Goal: Information Seeking & Learning: Learn about a topic

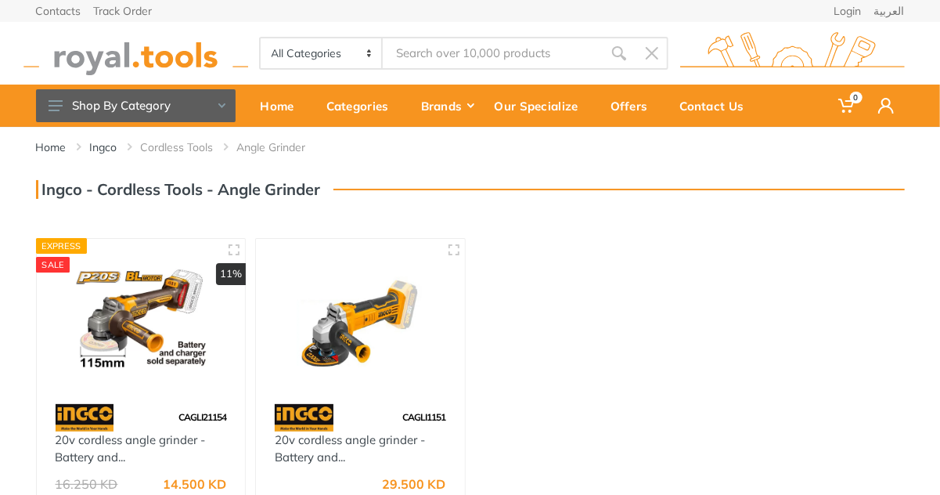
click at [203, 151] on link "Cordless Tools" at bounding box center [177, 147] width 73 height 16
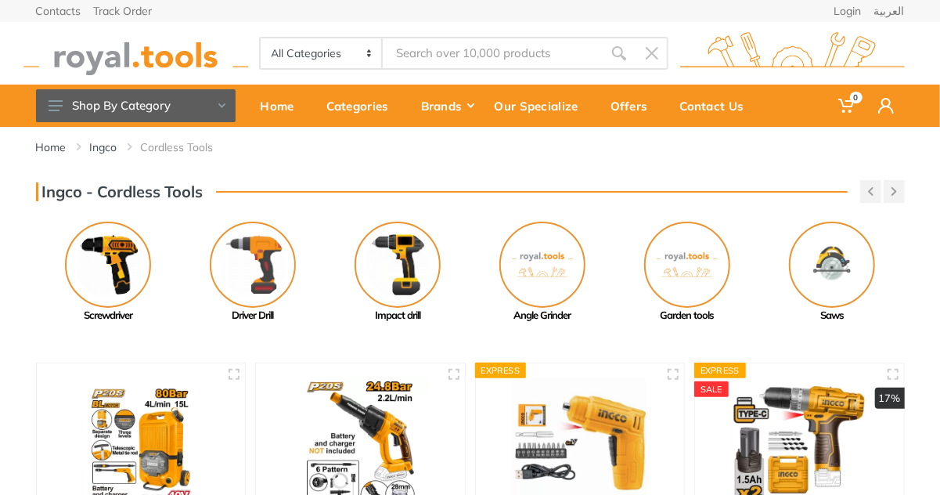
click at [409, 249] on img at bounding box center [398, 264] width 86 height 86
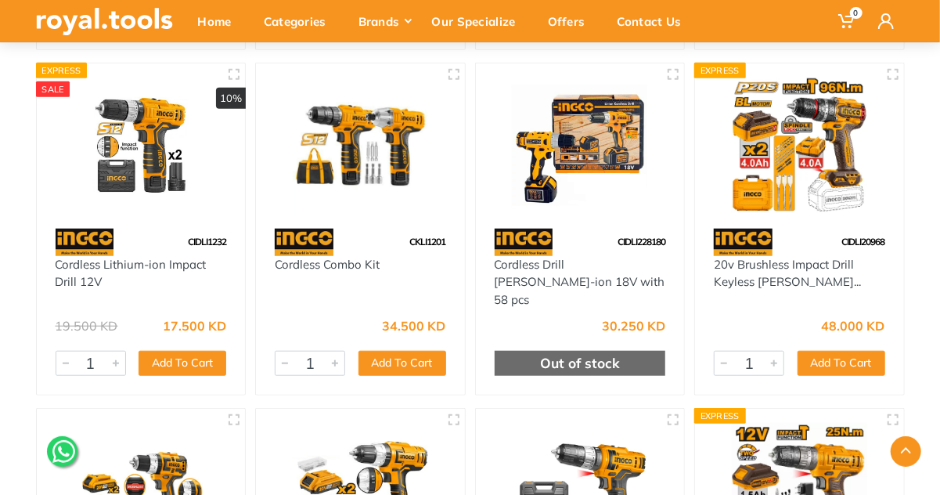
scroll to position [470, 0]
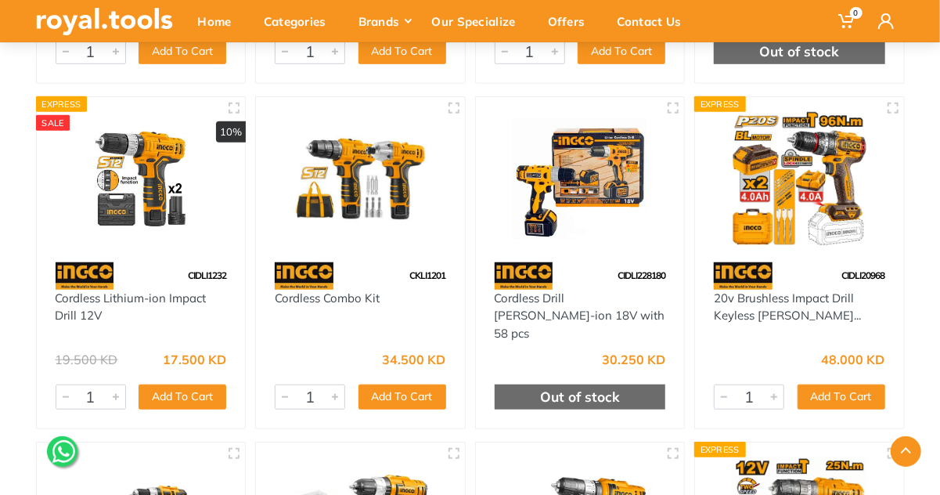
click at [808, 200] on img at bounding box center [799, 178] width 181 height 135
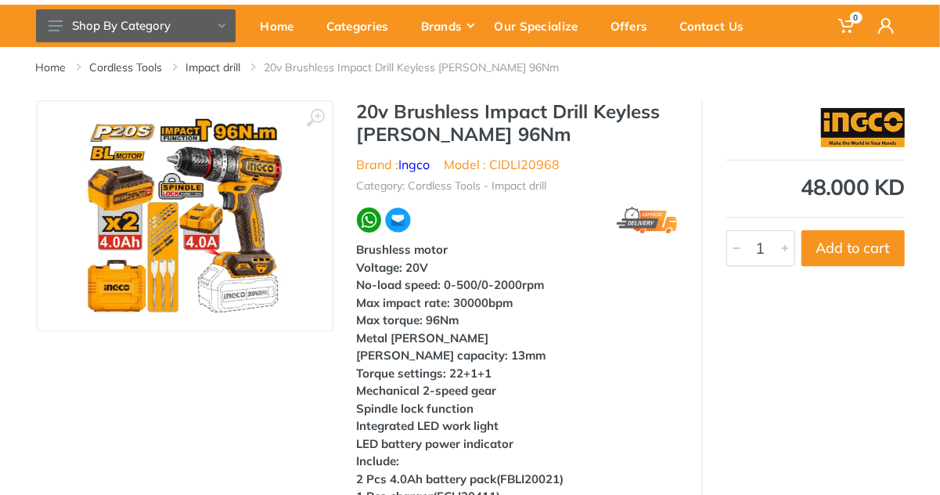
scroll to position [78, 0]
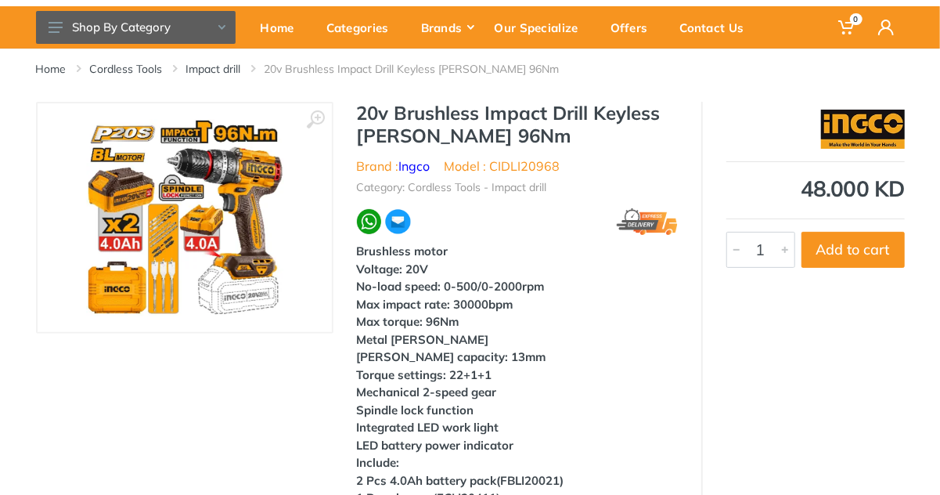
click at [206, 221] on img at bounding box center [184, 217] width 197 height 197
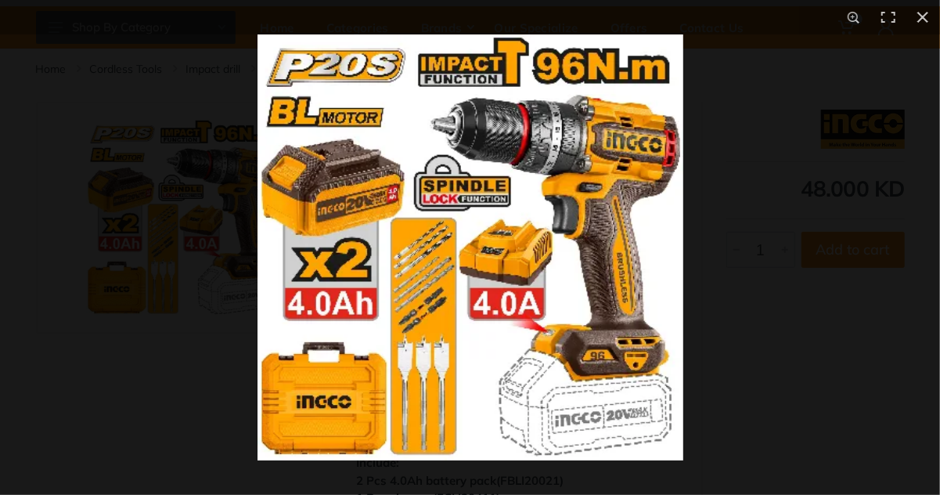
click at [922, 20] on button at bounding box center [922, 17] width 34 height 34
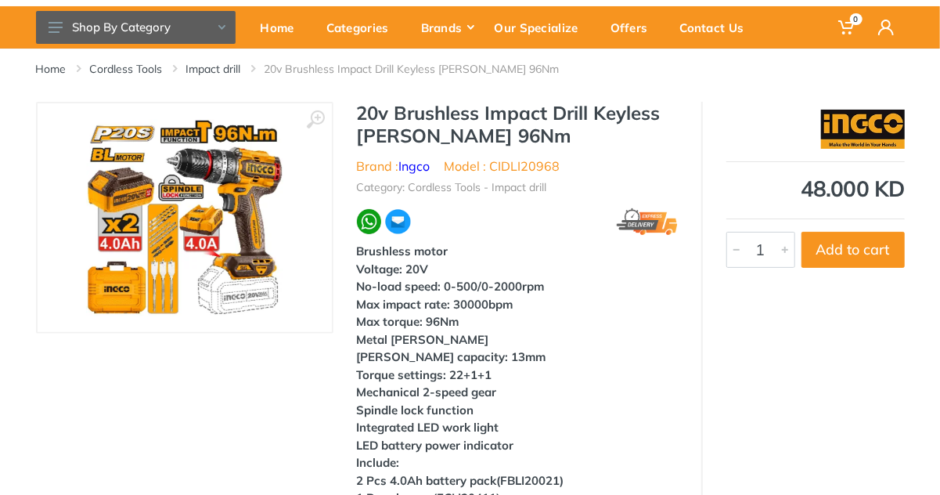
click at [221, 67] on link "Impact drill" at bounding box center [213, 69] width 55 height 16
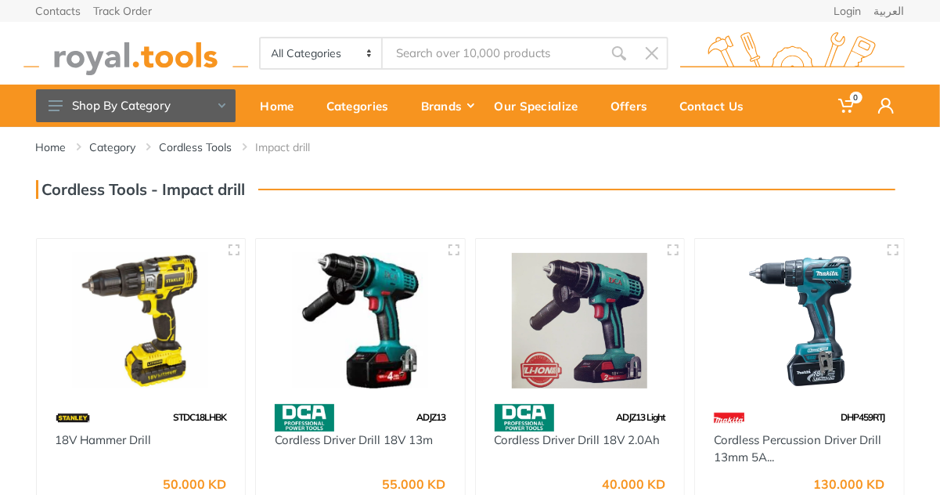
click at [213, 148] on link "Cordless Tools" at bounding box center [196, 147] width 73 height 16
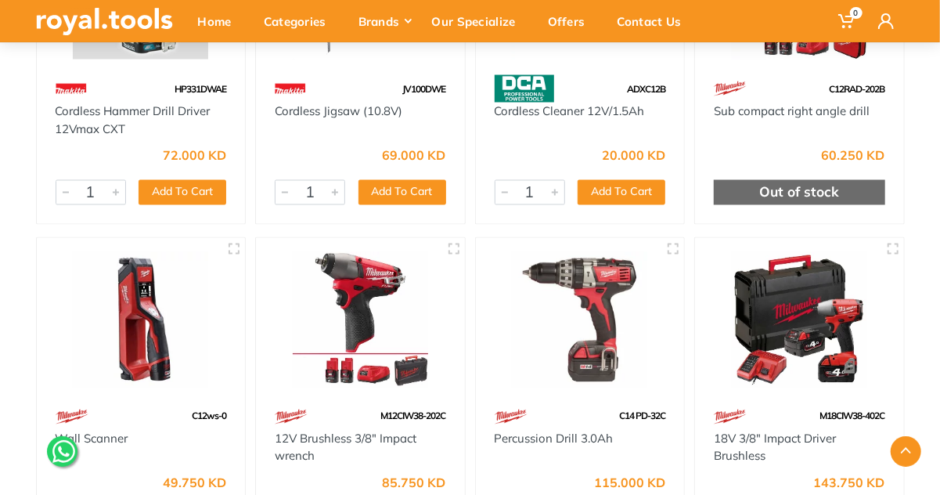
scroll to position [4304, 0]
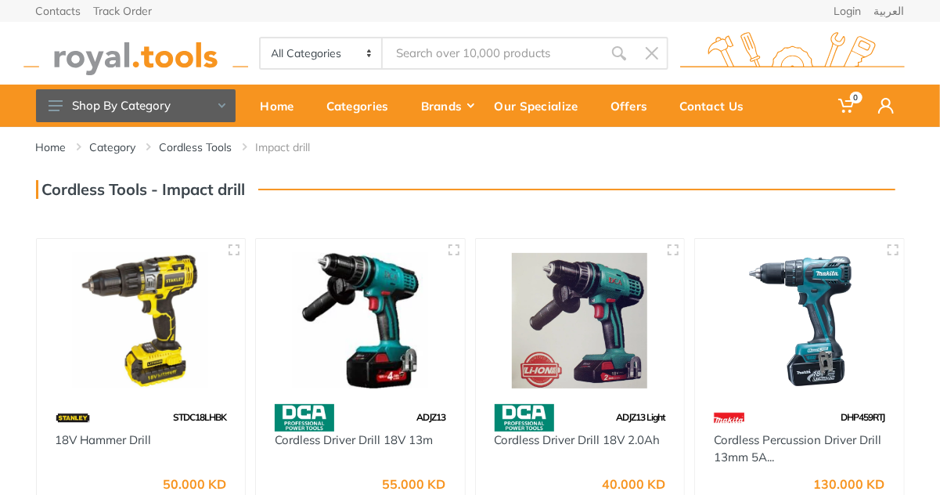
click at [120, 148] on link "Category" at bounding box center [113, 147] width 46 height 16
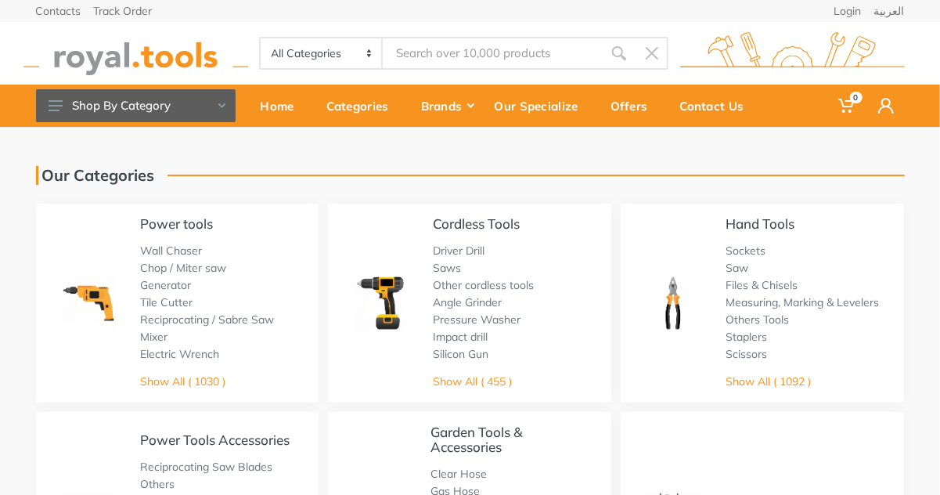
click at [474, 383] on link "Show All ( 455 )" at bounding box center [472, 381] width 79 height 14
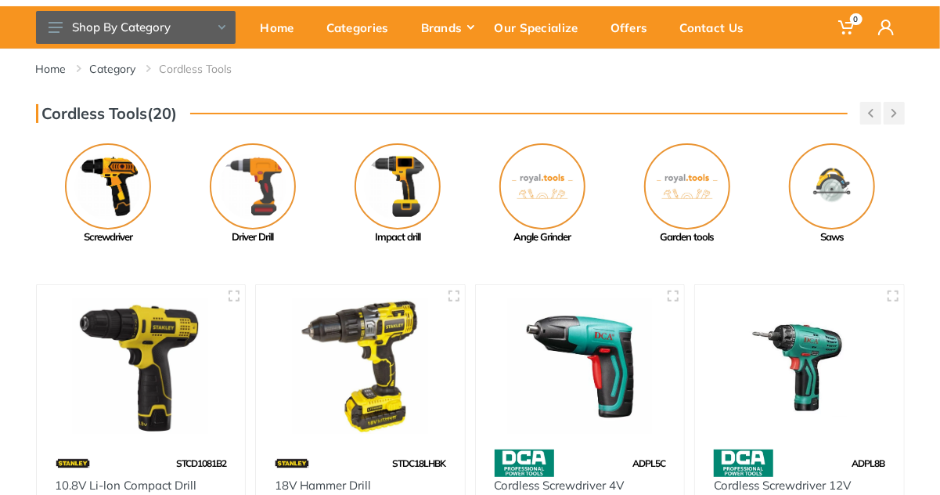
scroll to position [78, 0]
click at [123, 187] on img at bounding box center [109, 186] width 86 height 86
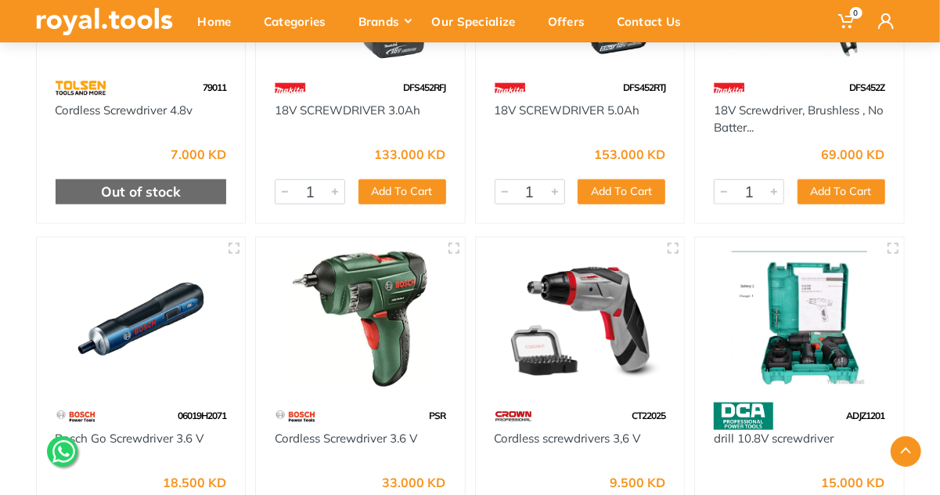
scroll to position [704, 0]
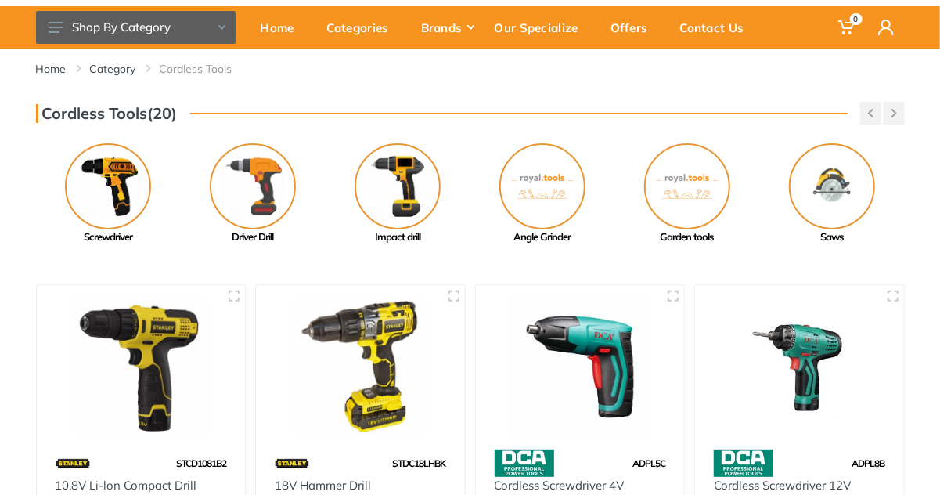
click at [412, 189] on img at bounding box center [398, 186] width 86 height 86
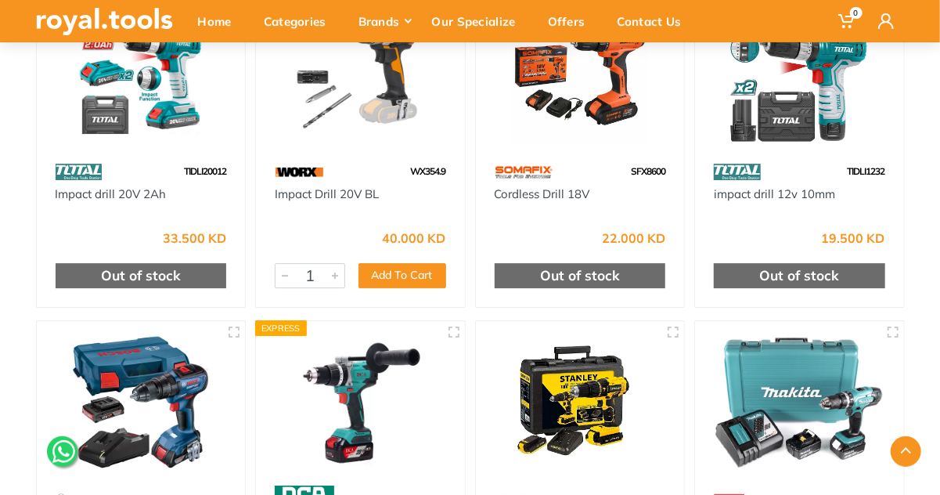
scroll to position [2270, 0]
